Goal: Task Accomplishment & Management: Manage account settings

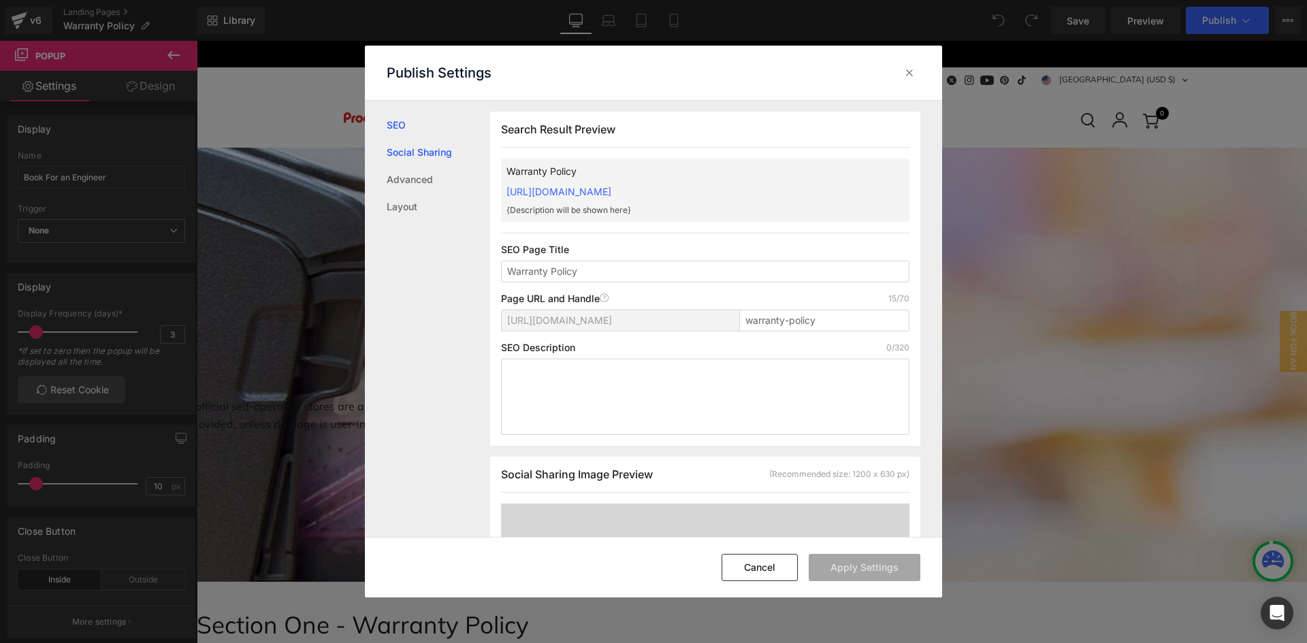
scroll to position [1, 0]
click at [423, 178] on link "Advanced" at bounding box center [438, 179] width 103 height 27
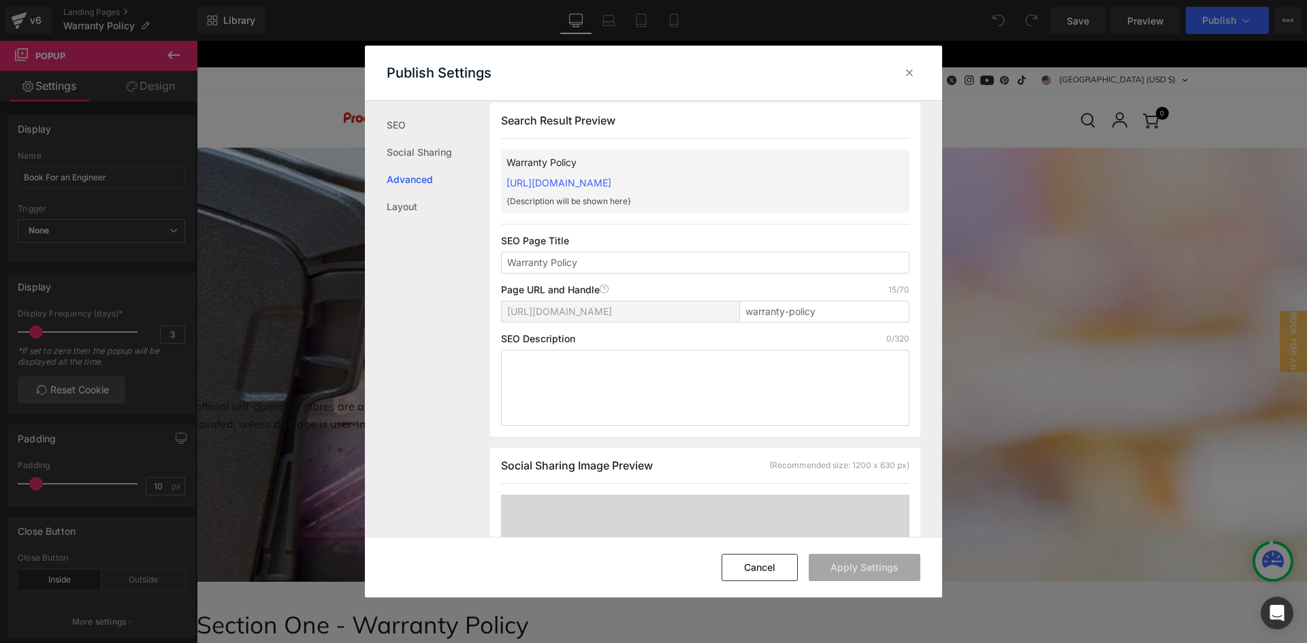
scroll to position [0, 0]
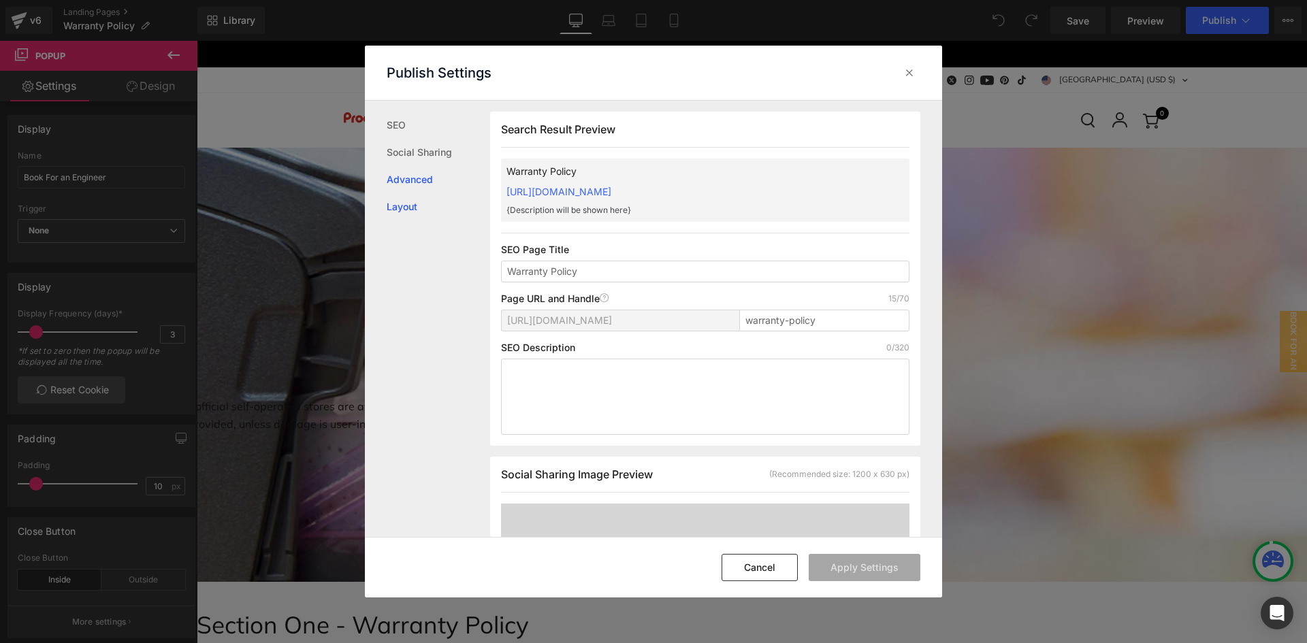
click at [416, 208] on link "Layout" at bounding box center [438, 206] width 103 height 27
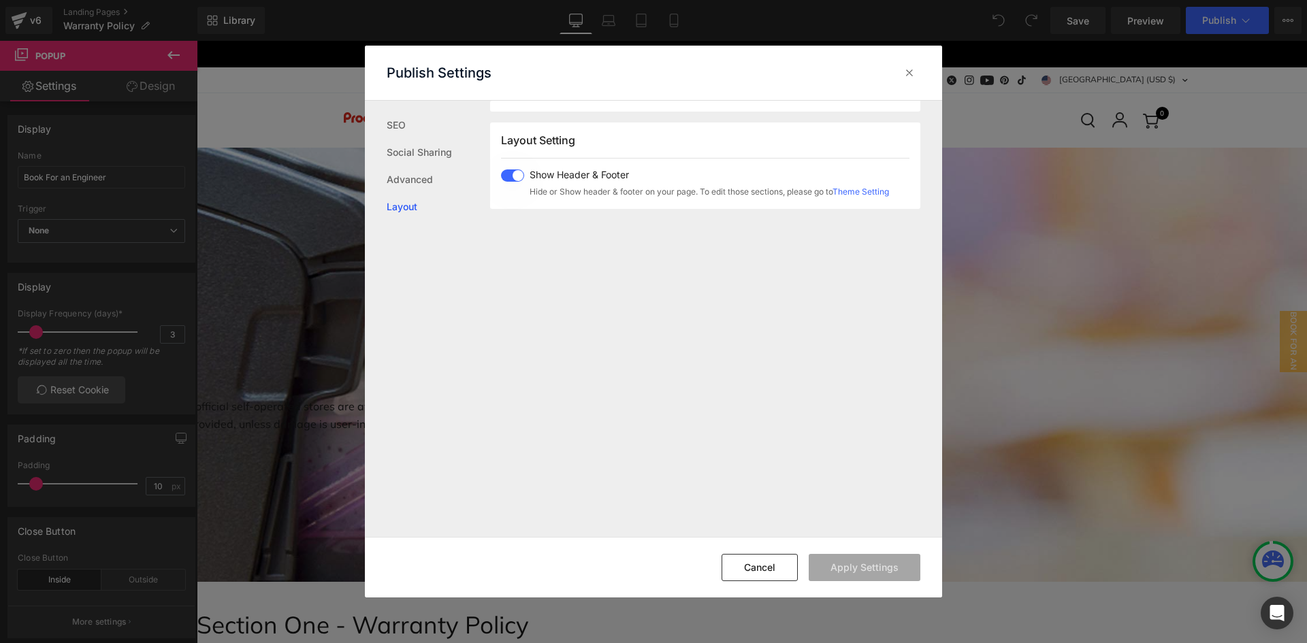
scroll to position [811, 0]
click at [401, 129] on link "SEO" at bounding box center [438, 125] width 103 height 27
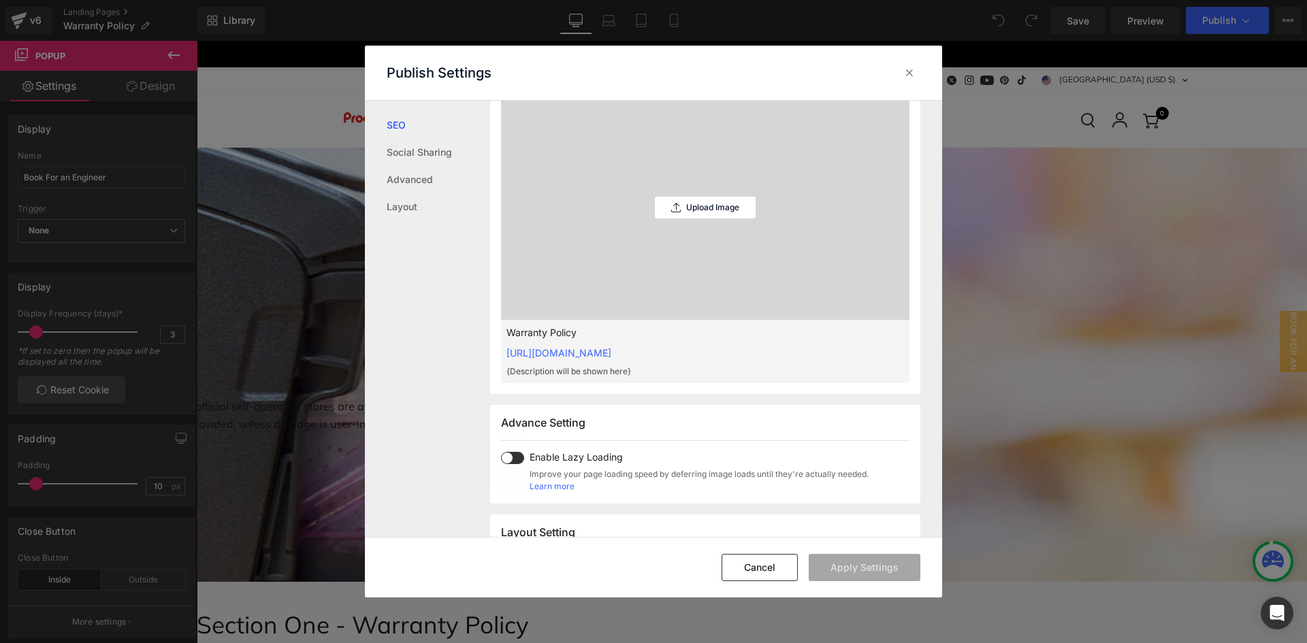
scroll to position [476, 0]
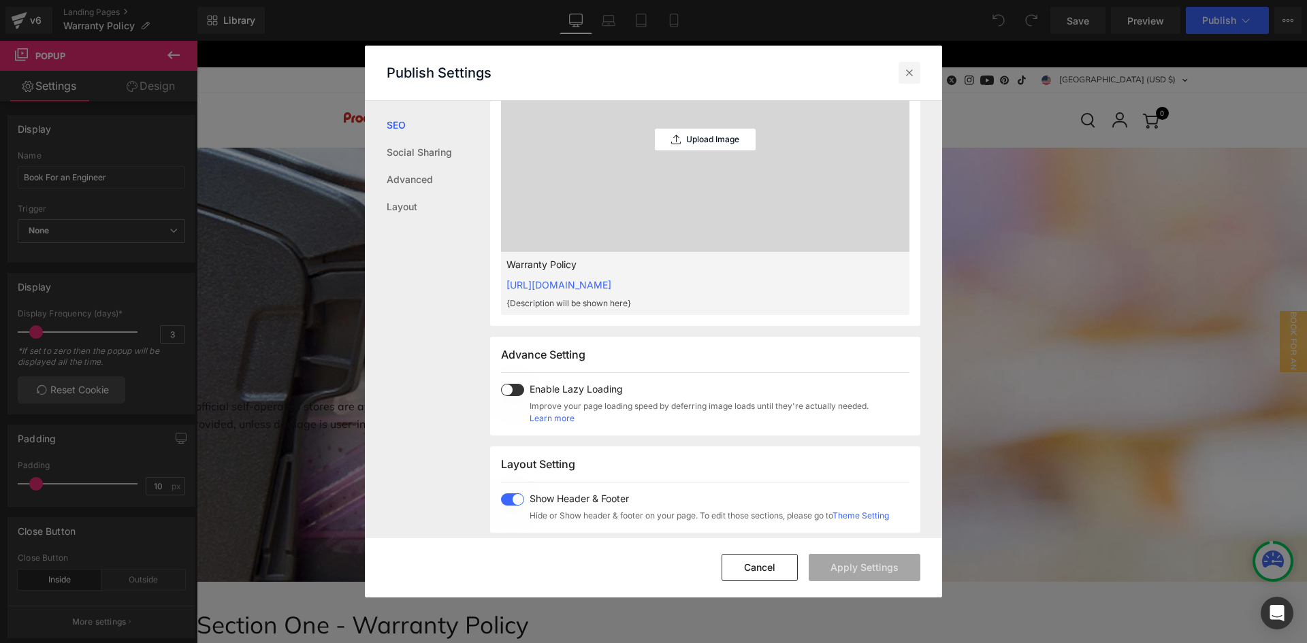
click at [910, 74] on icon at bounding box center [909, 73] width 14 height 14
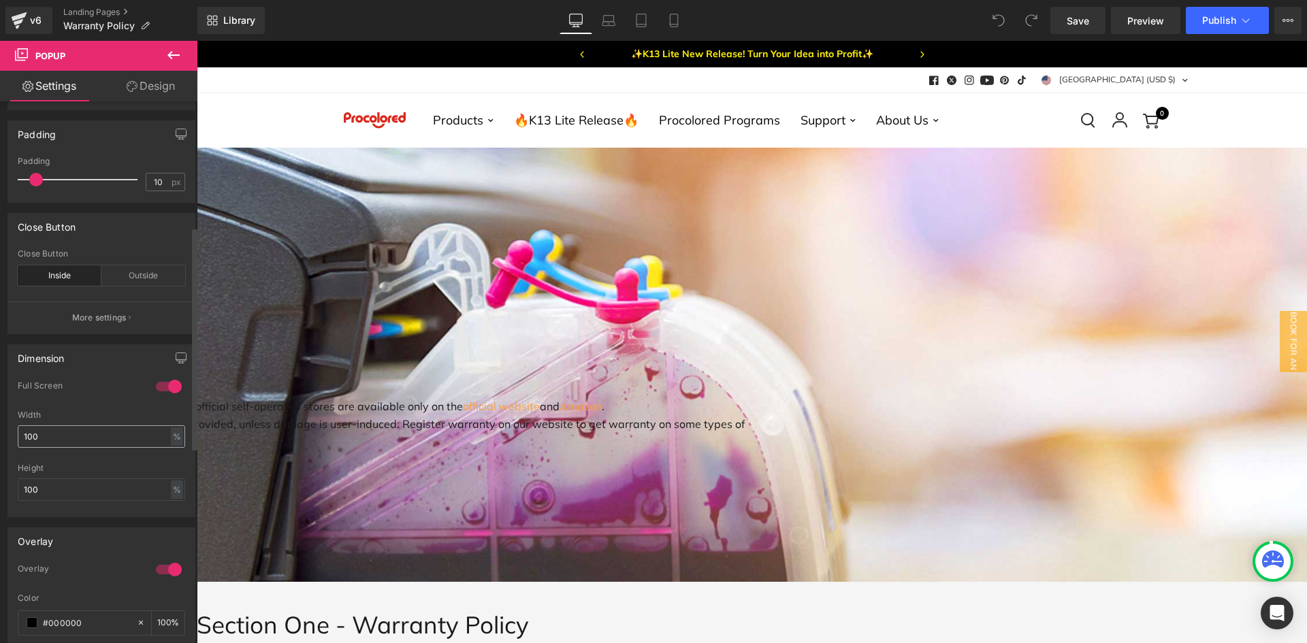
scroll to position [340, 0]
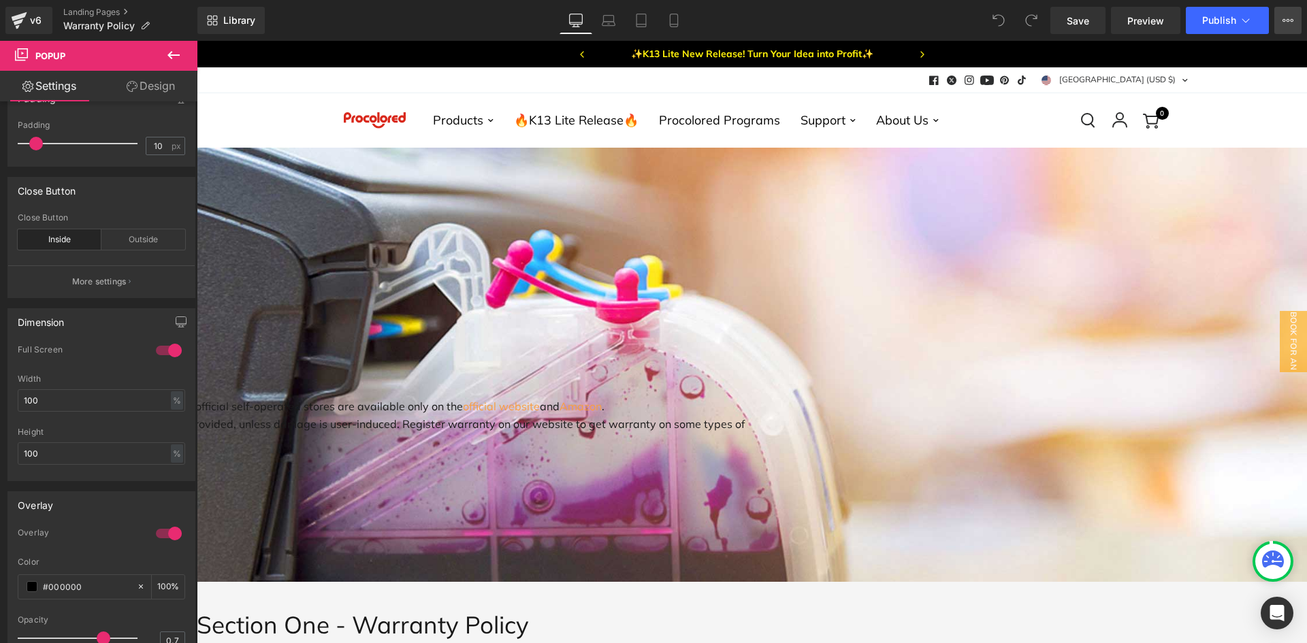
click at [1292, 18] on icon at bounding box center [1287, 20] width 11 height 11
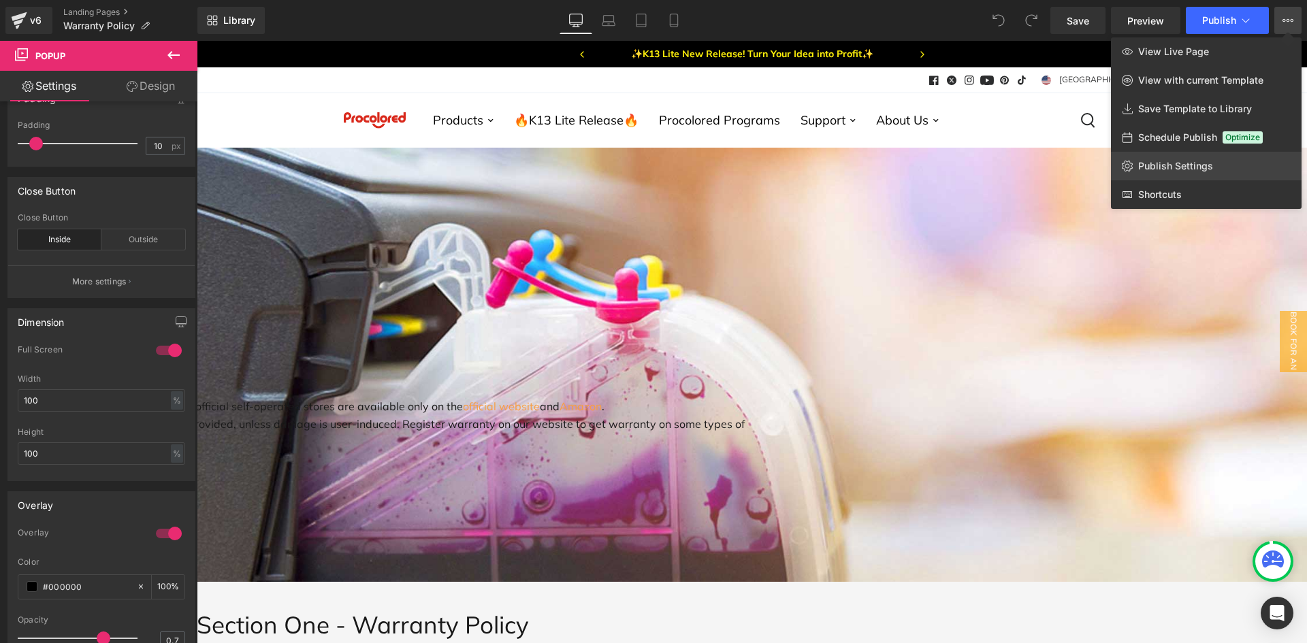
click at [1187, 161] on span "Publish Settings" at bounding box center [1175, 166] width 75 height 12
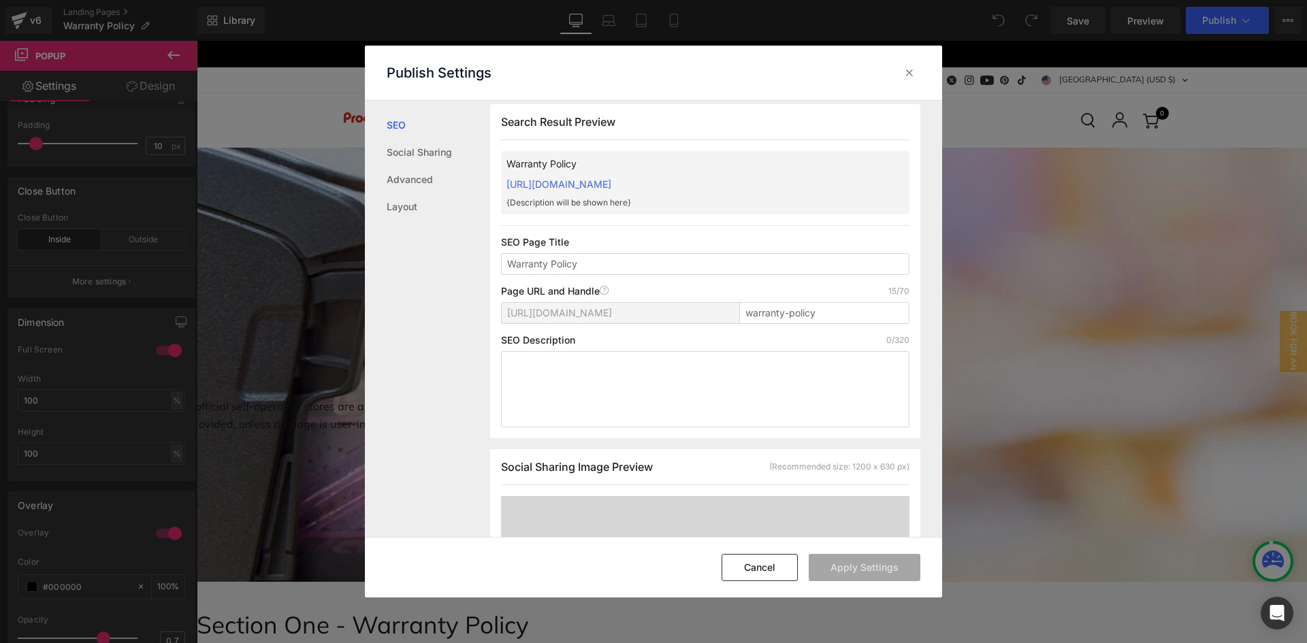
scroll to position [0, 0]
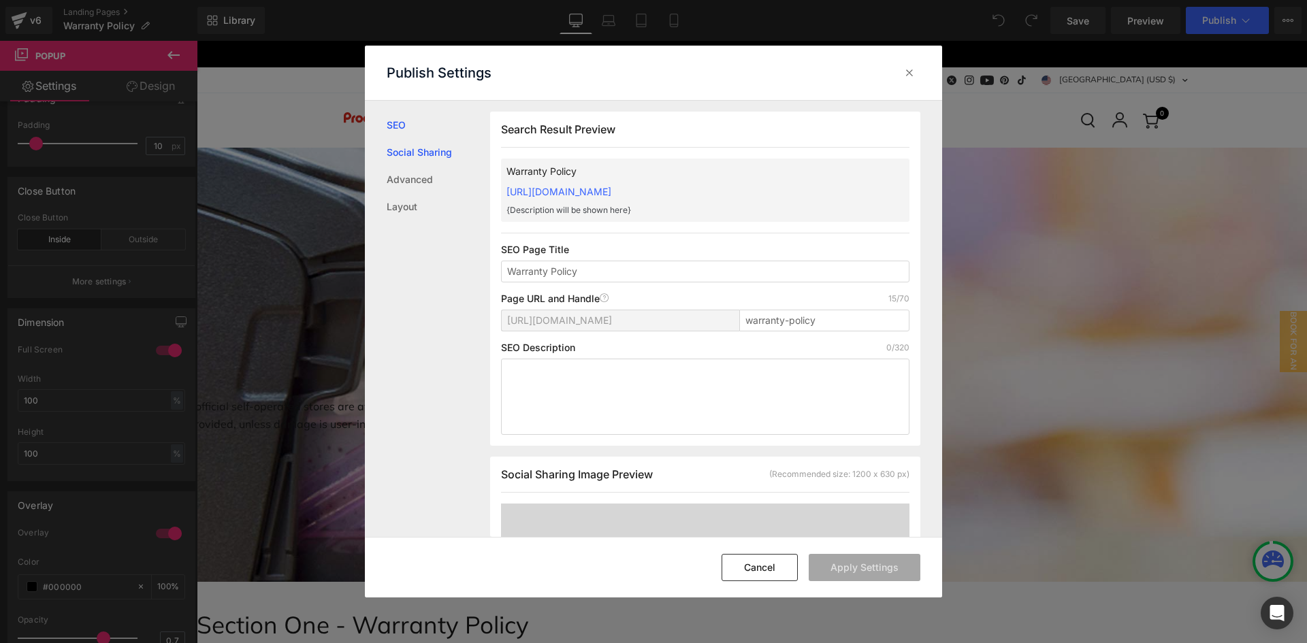
click at [426, 152] on link "Social Sharing" at bounding box center [438, 152] width 103 height 27
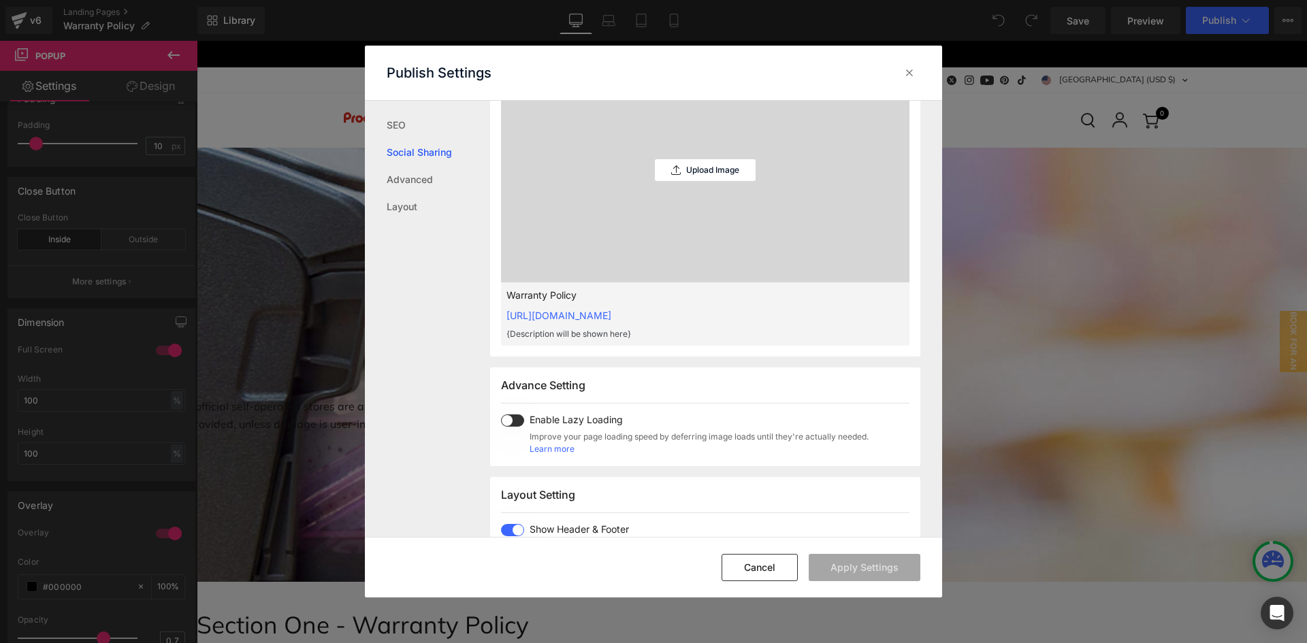
scroll to position [482, 0]
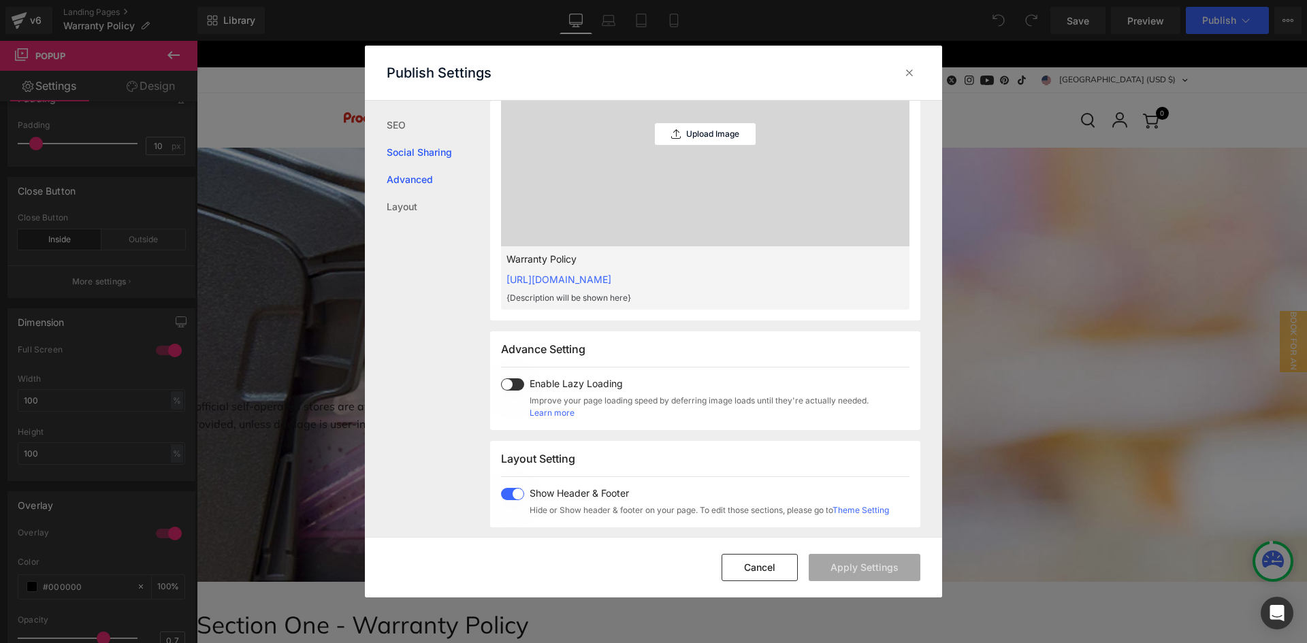
click at [419, 181] on link "Advanced" at bounding box center [438, 179] width 103 height 27
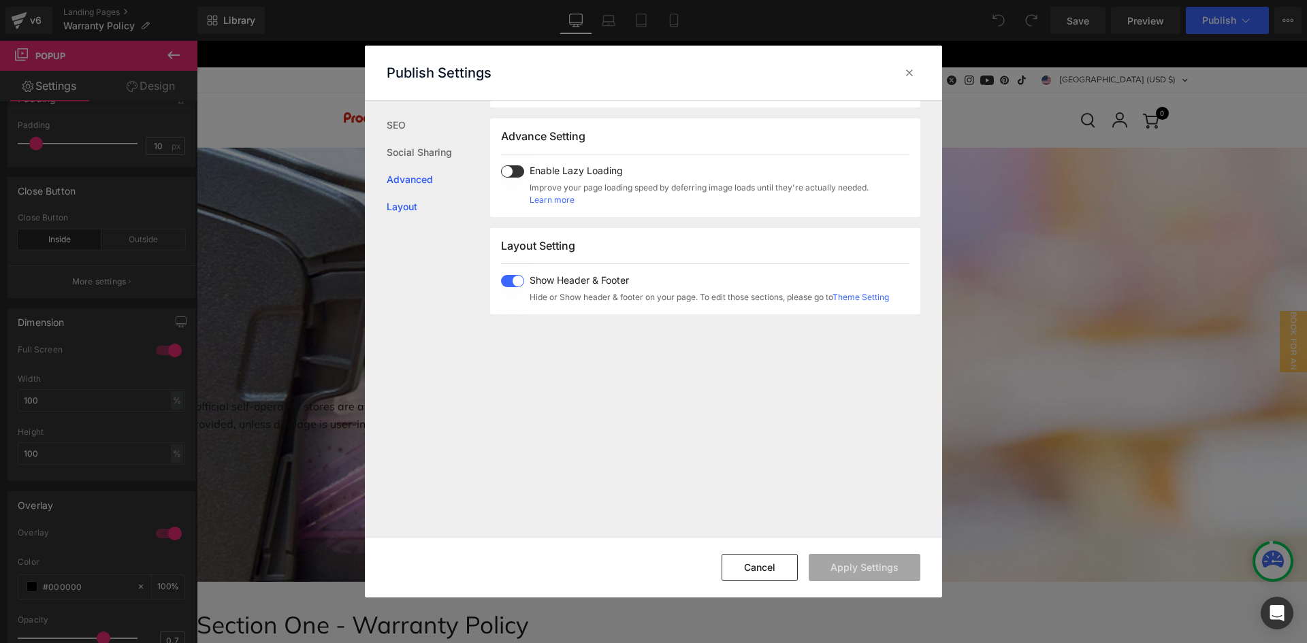
scroll to position [702, 0]
drag, startPoint x: 597, startPoint y: 433, endPoint x: 589, endPoint y: 433, distance: 8.9
click at [597, 433] on div "Search Result Preview Warranty Policy [URL][DOMAIN_NAME] {Description will be s…" at bounding box center [716, 319] width 452 height 437
drag, startPoint x: 910, startPoint y: 76, endPoint x: 672, endPoint y: 10, distance: 247.1
click at [910, 76] on icon at bounding box center [909, 73] width 14 height 14
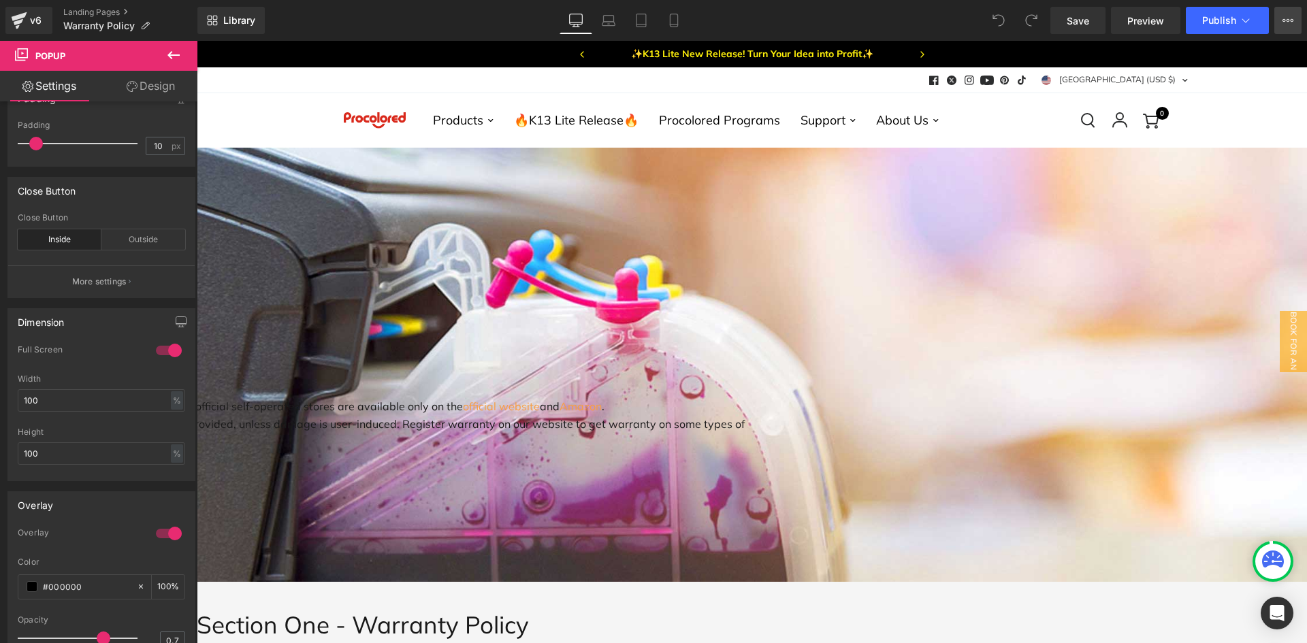
click at [1281, 16] on button "View Live Page View with current Template Save Template to Library Schedule Pub…" at bounding box center [1287, 20] width 27 height 27
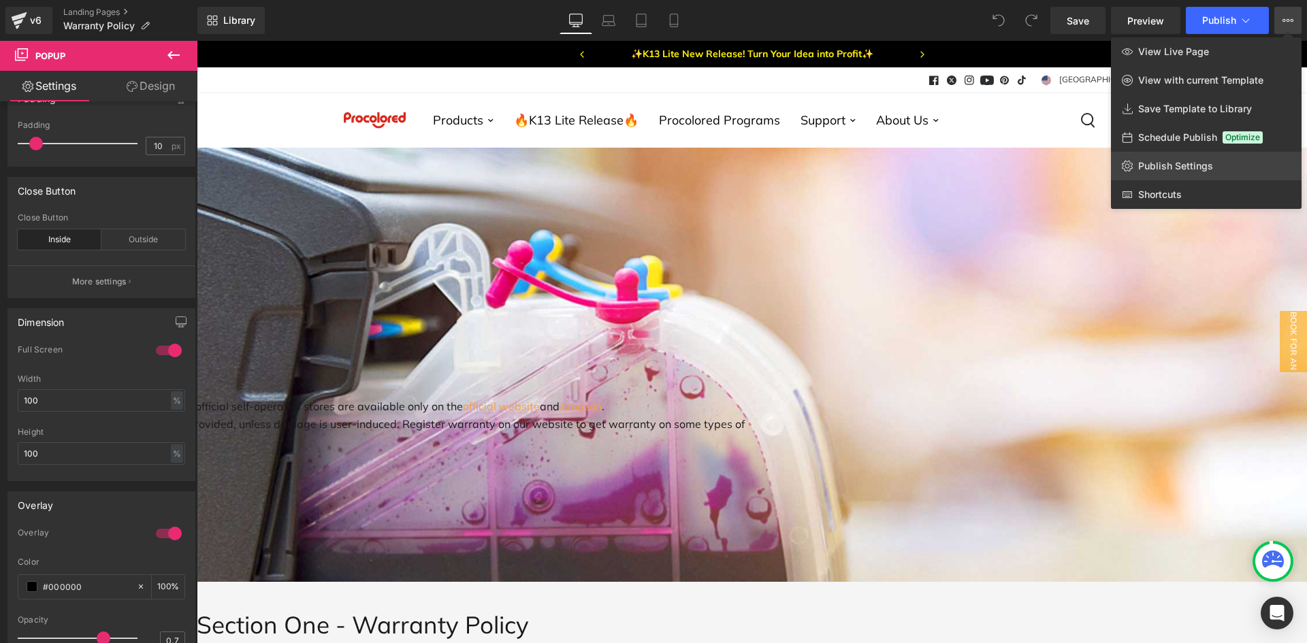
click at [1174, 169] on span "Publish Settings" at bounding box center [1175, 166] width 75 height 12
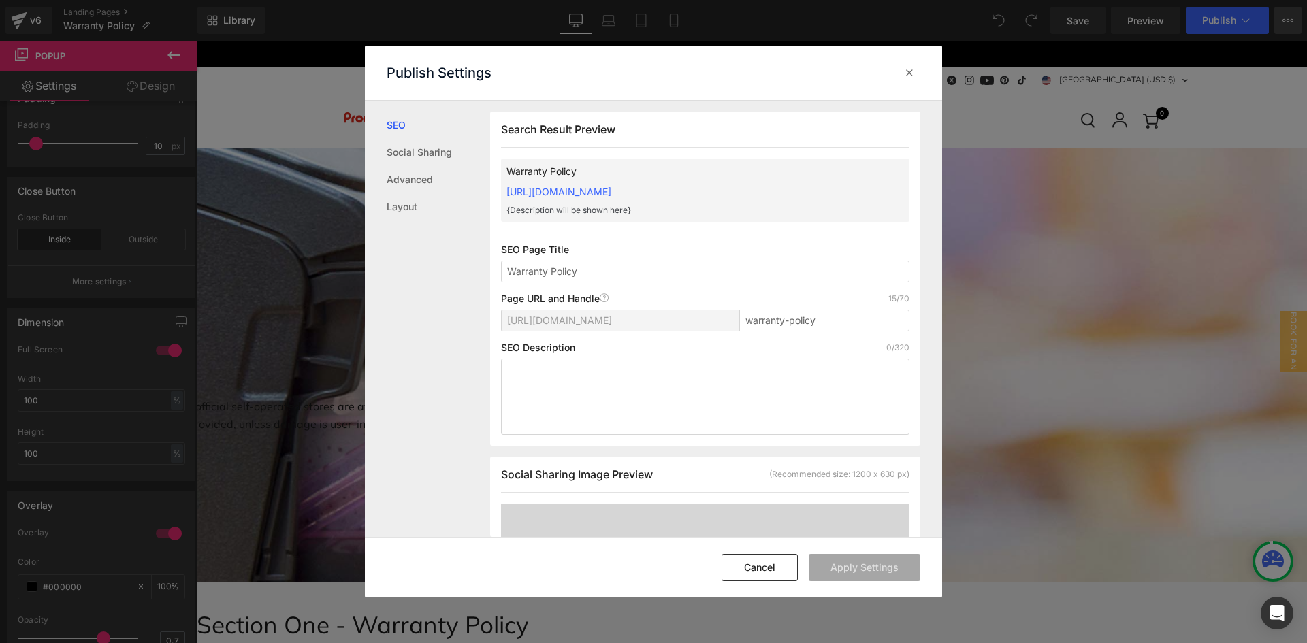
scroll to position [1, 0]
click at [573, 392] on textarea at bounding box center [705, 396] width 408 height 76
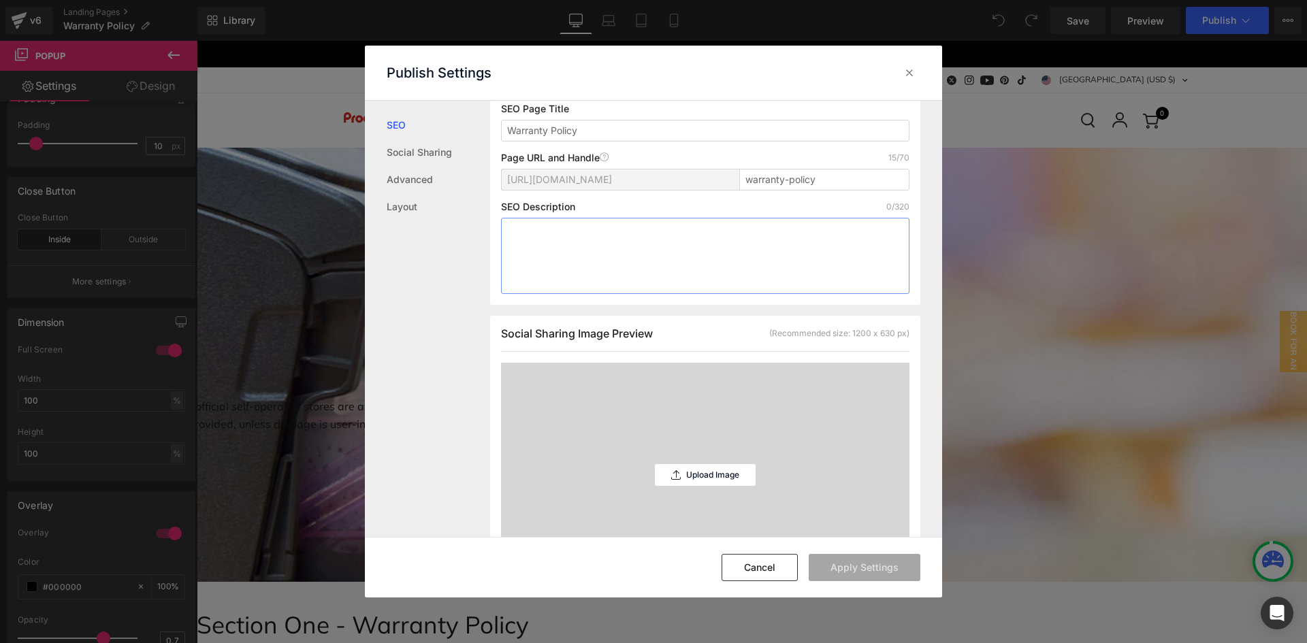
scroll to position [205, 0]
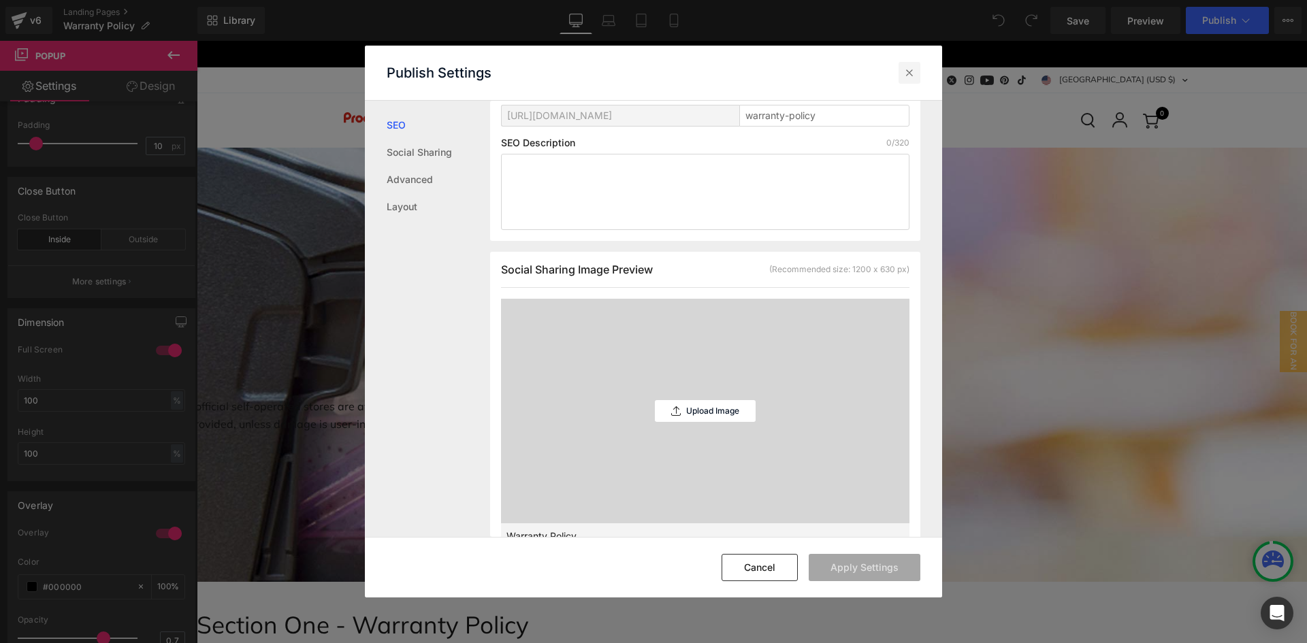
click at [912, 66] on icon at bounding box center [909, 73] width 14 height 14
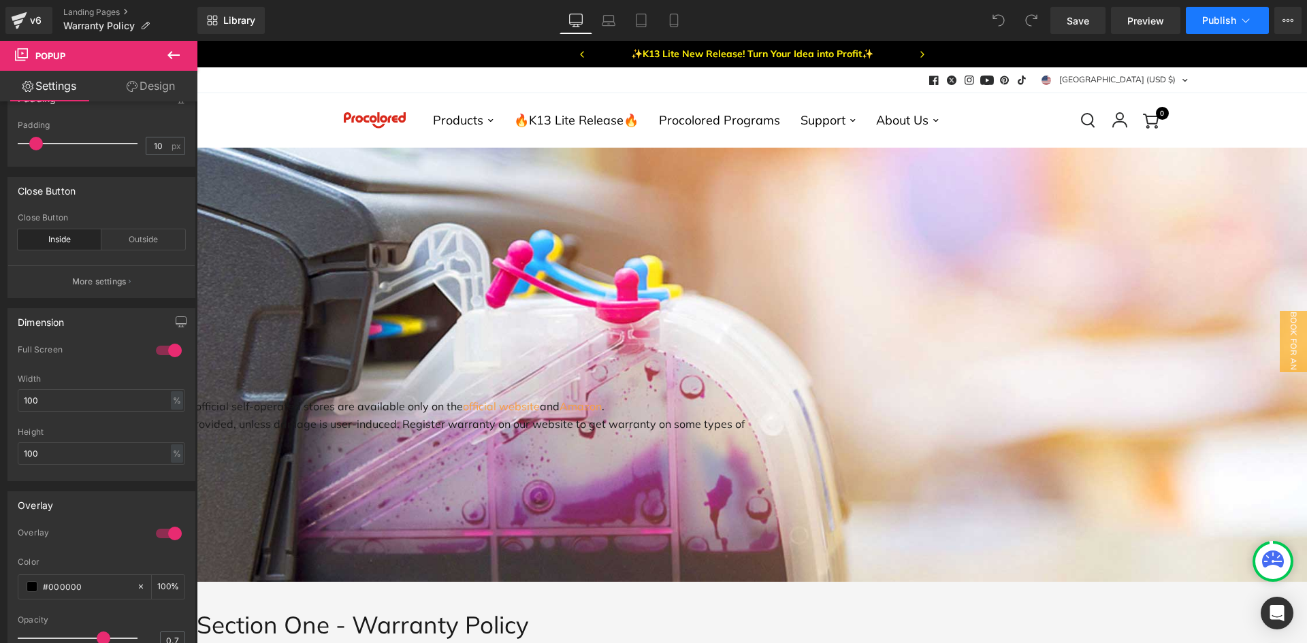
click at [1240, 21] on icon at bounding box center [1245, 21] width 14 height 14
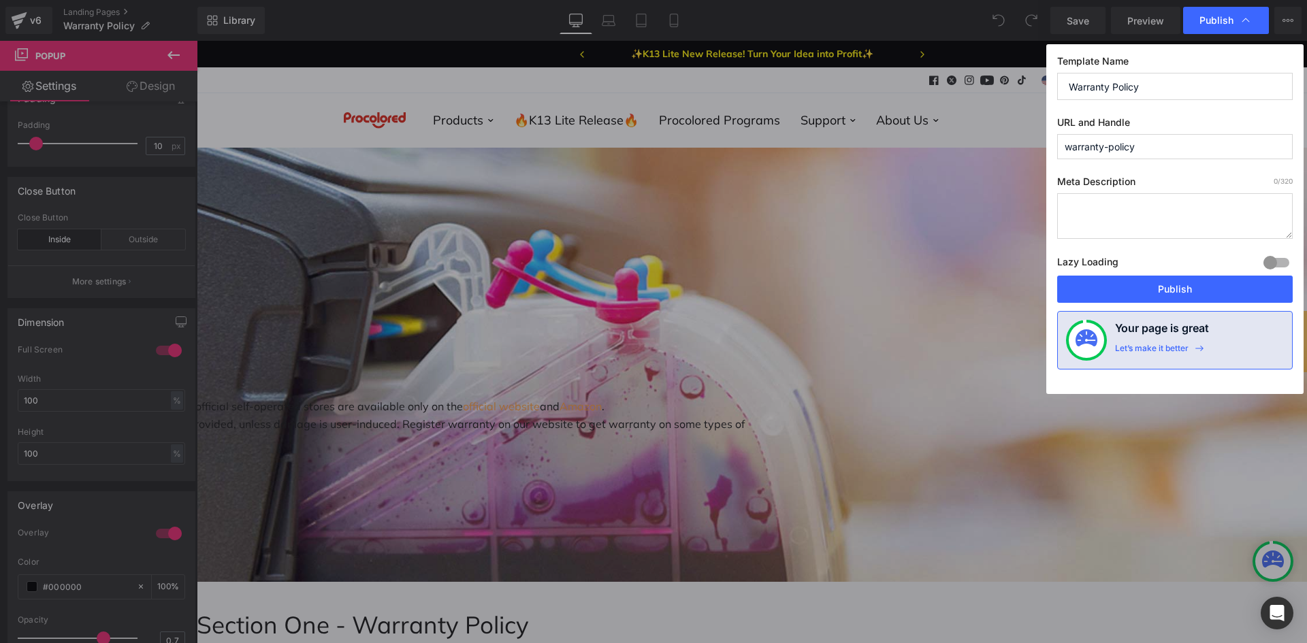
click at [1145, 209] on textarea at bounding box center [1174, 216] width 235 height 46
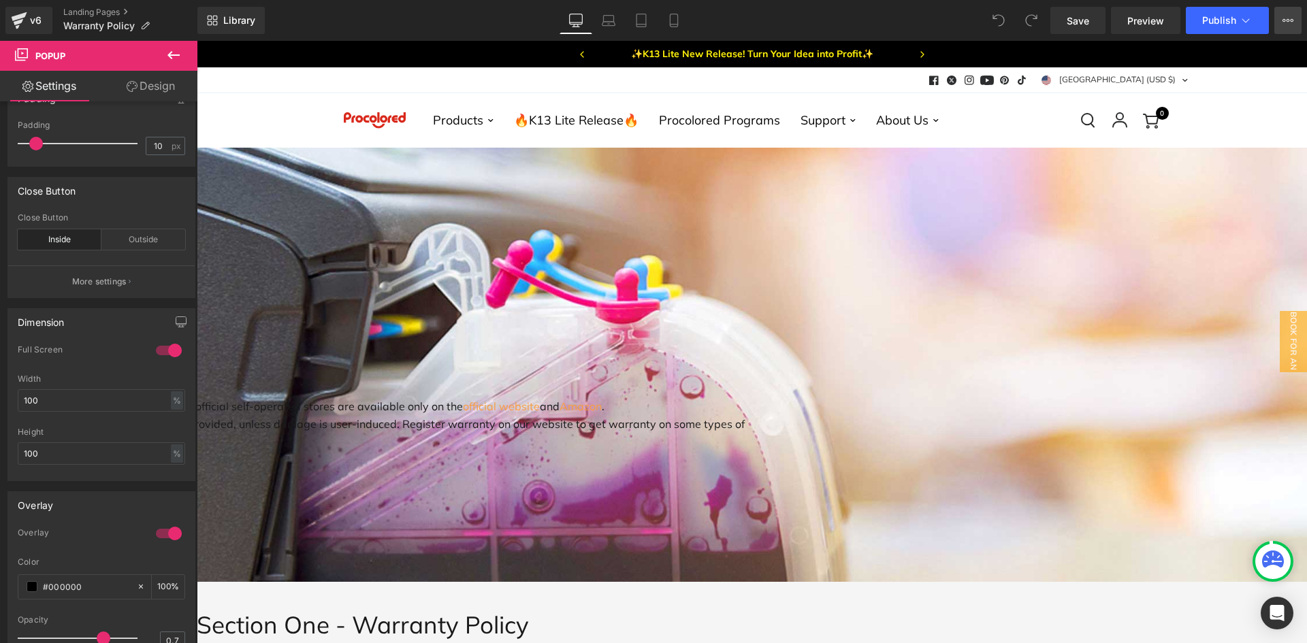
click at [1290, 18] on icon at bounding box center [1287, 20] width 11 height 11
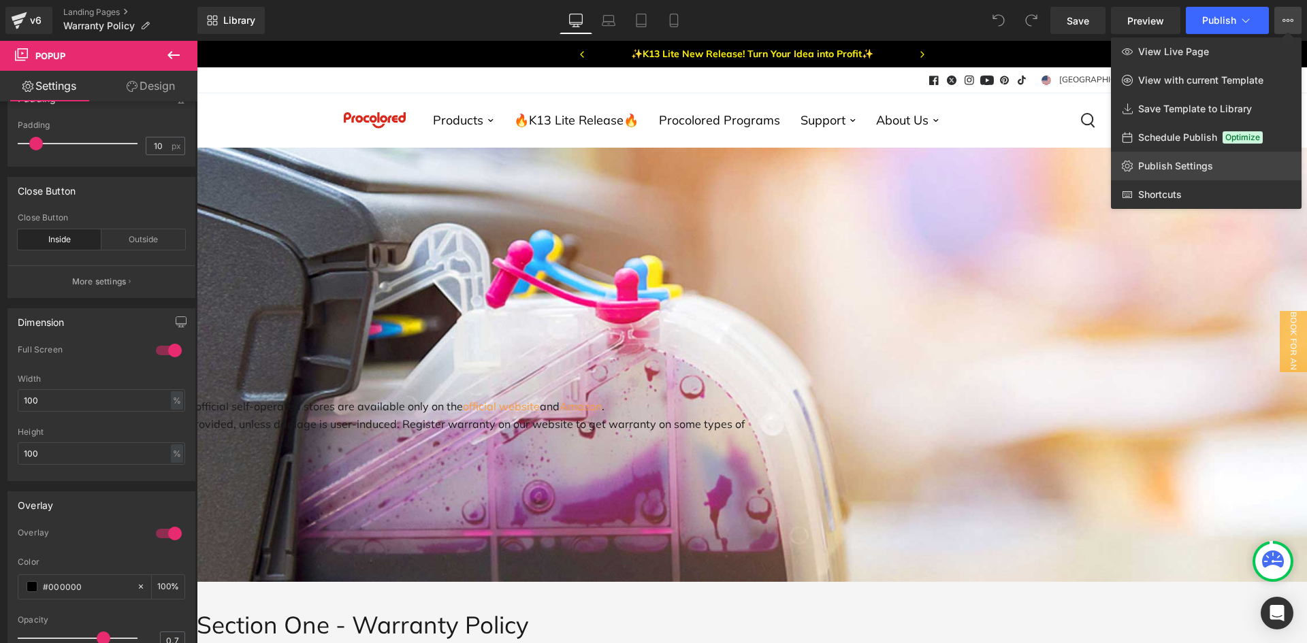
click at [1174, 169] on span "Publish Settings" at bounding box center [1175, 166] width 75 height 12
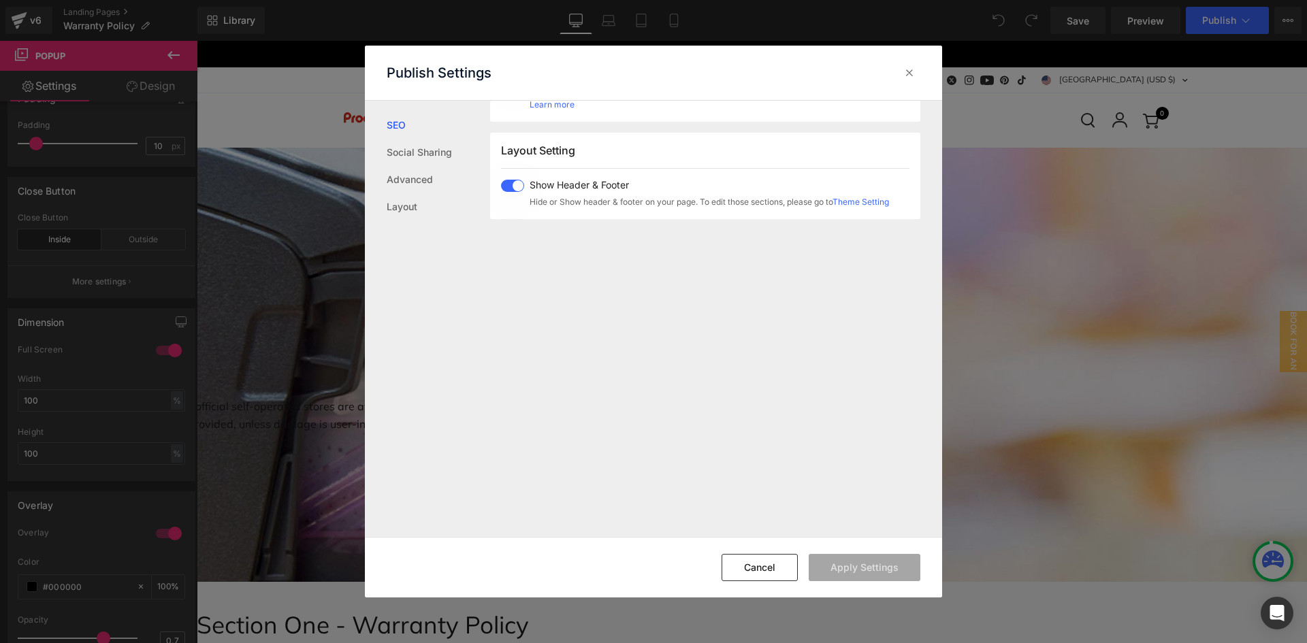
scroll to position [811, 0]
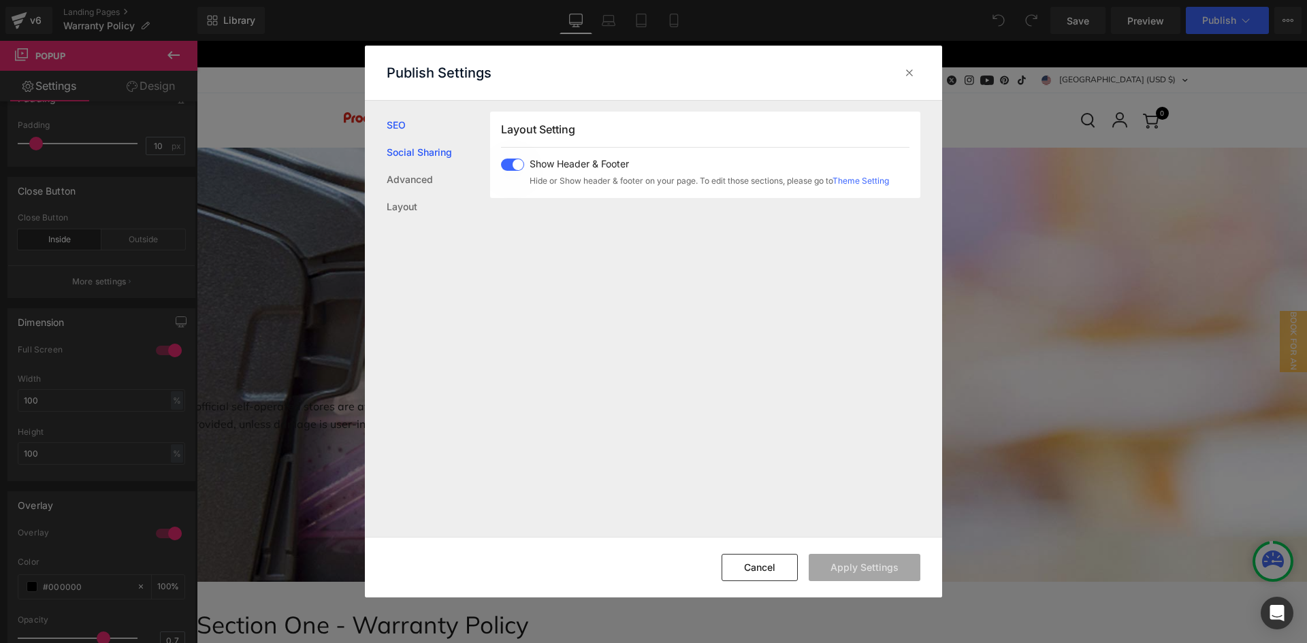
click at [427, 157] on link "Social Sharing" at bounding box center [438, 152] width 103 height 27
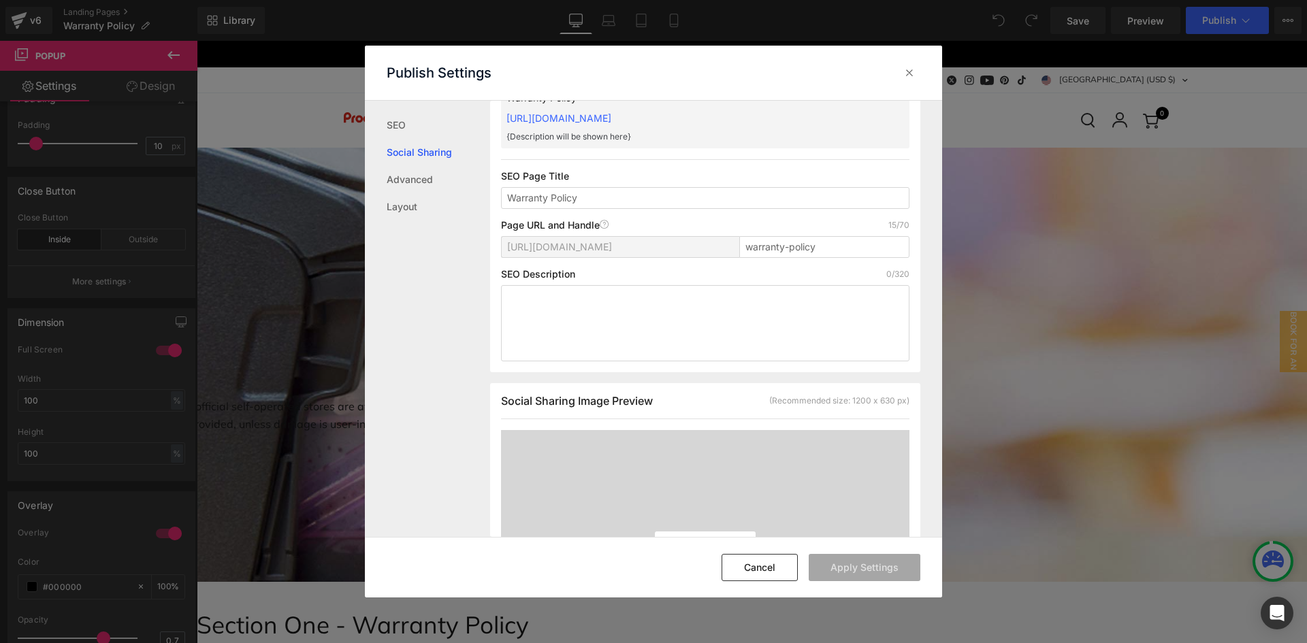
scroll to position [5, 0]
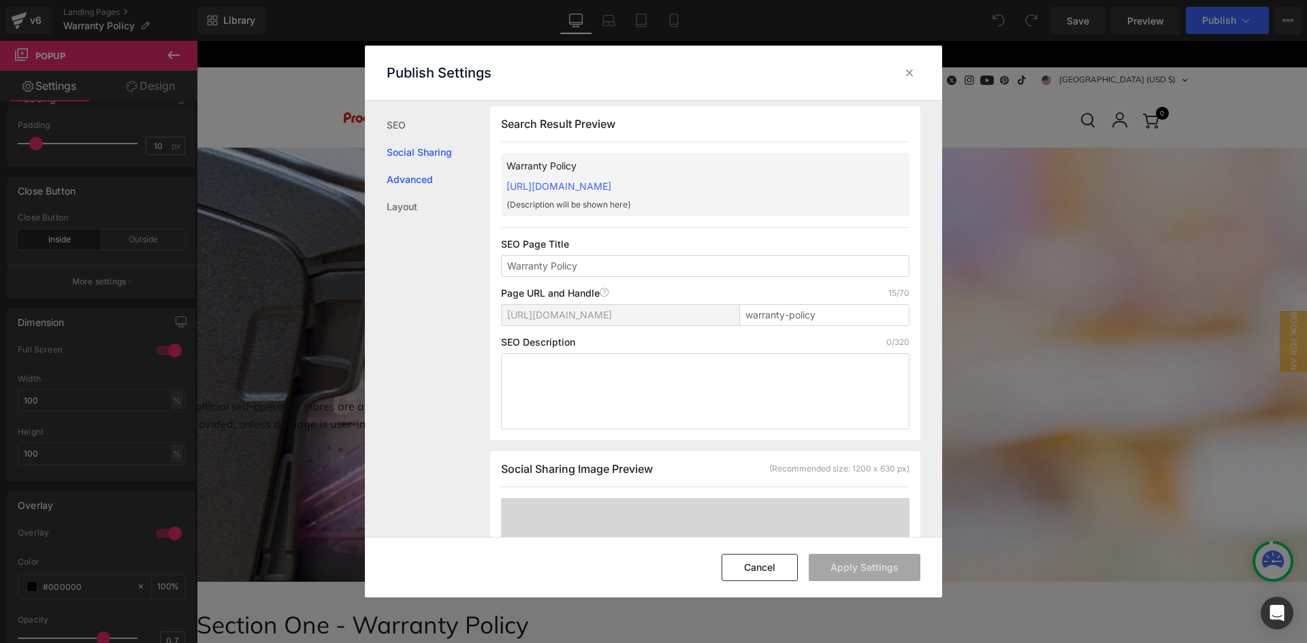
click at [411, 180] on link "Advanced" at bounding box center [438, 179] width 103 height 27
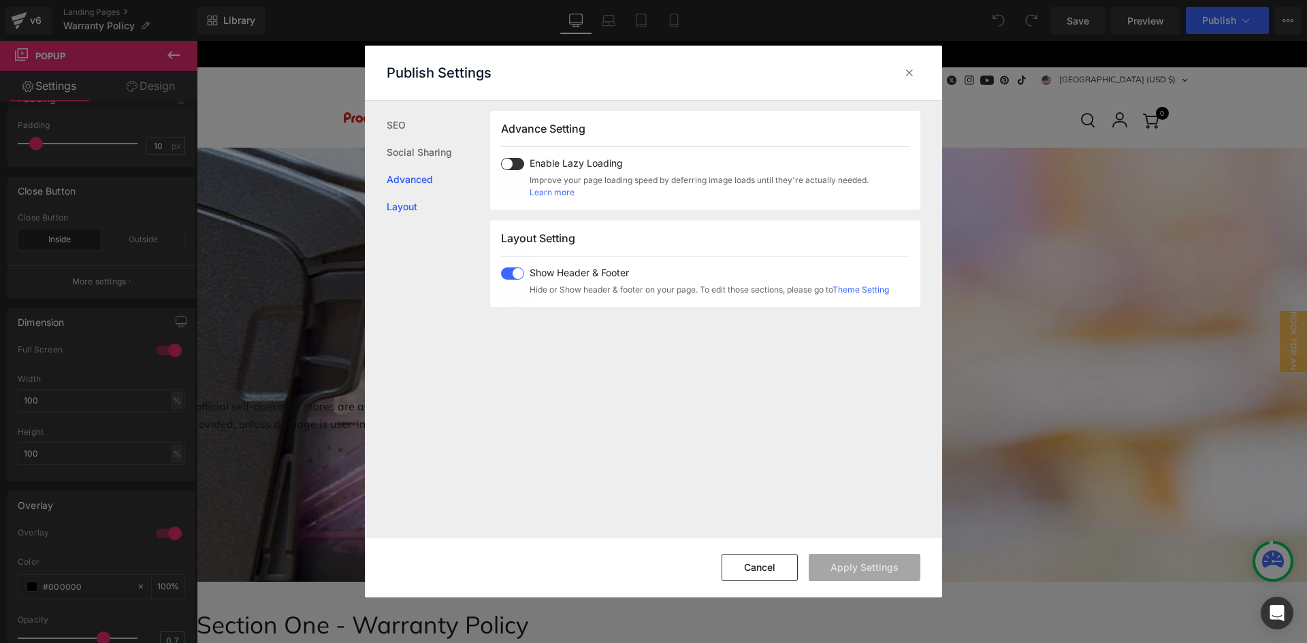
click at [399, 199] on link "Layout" at bounding box center [438, 206] width 103 height 27
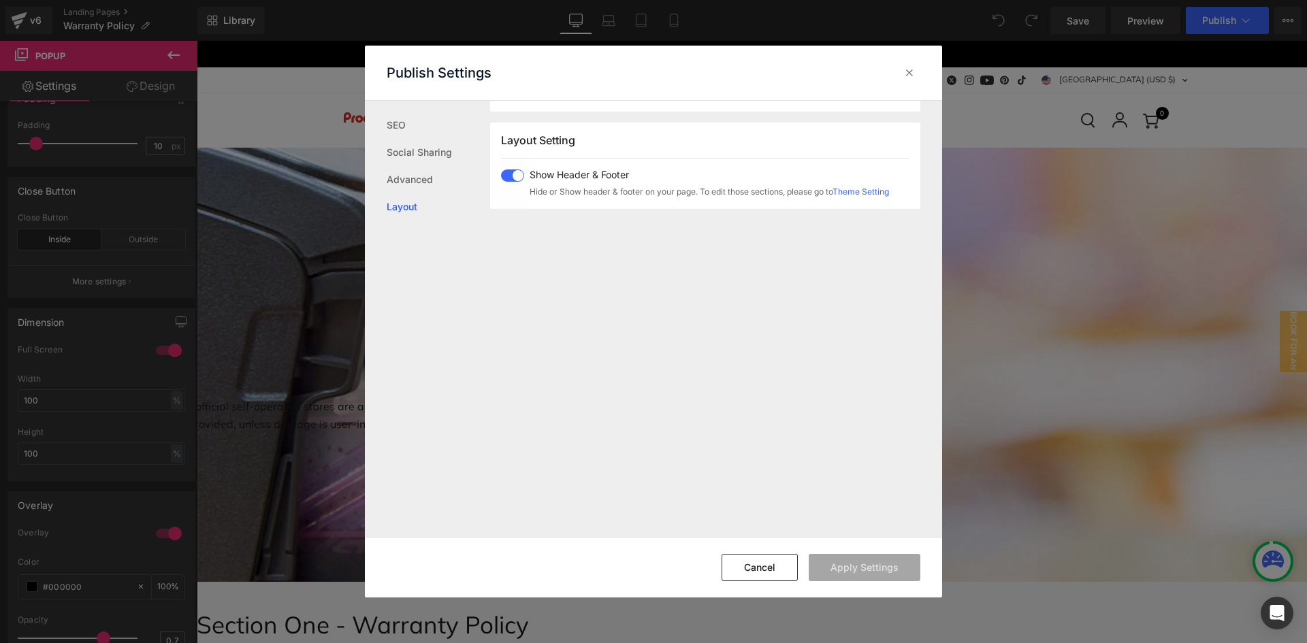
scroll to position [811, 0]
click at [906, 69] on icon at bounding box center [909, 73] width 14 height 14
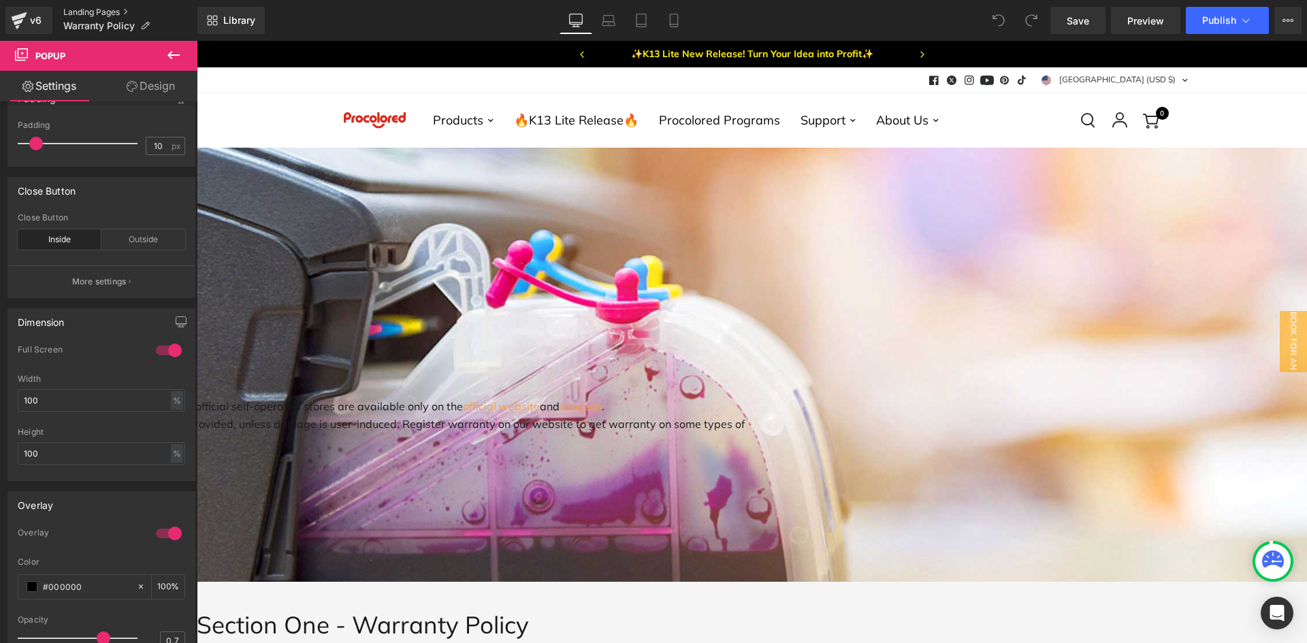
click at [76, 11] on link "Landing Pages" at bounding box center [130, 12] width 134 height 11
